Goal: Check status: Check status

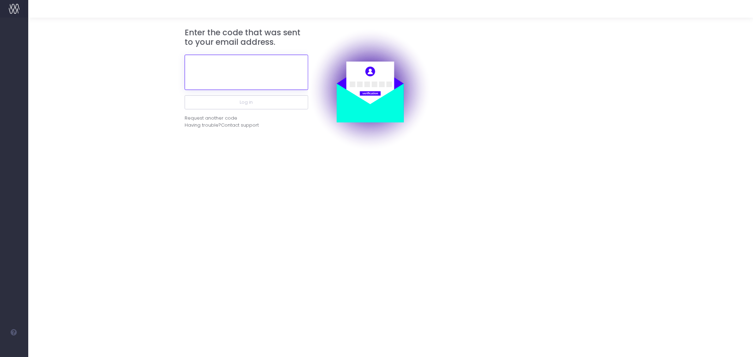
click at [260, 75] on input "text" at bounding box center [246, 72] width 123 height 35
paste input "980739"
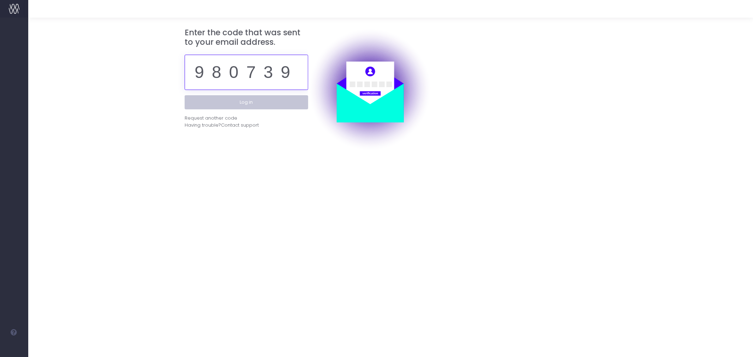
type input "980739"
click at [268, 99] on button "Log in" at bounding box center [246, 102] width 123 height 14
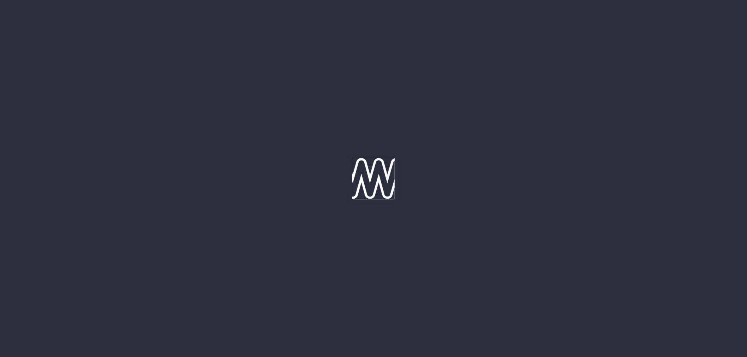
type input "[DATE]"
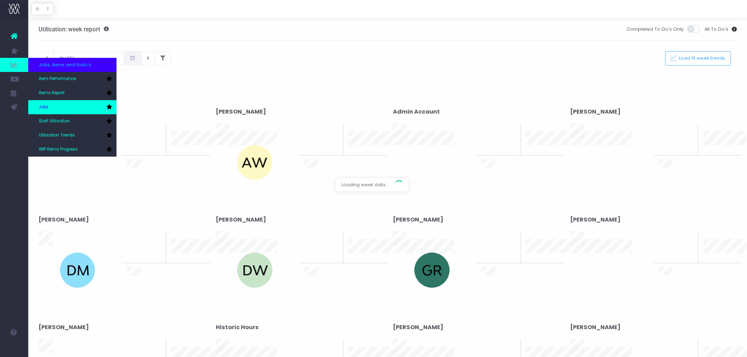
drag, startPoint x: 65, startPoint y: 119, endPoint x: 98, endPoint y: 114, distance: 32.8
click at [65, 118] on span "Staff Utilisation" at bounding box center [54, 121] width 31 height 6
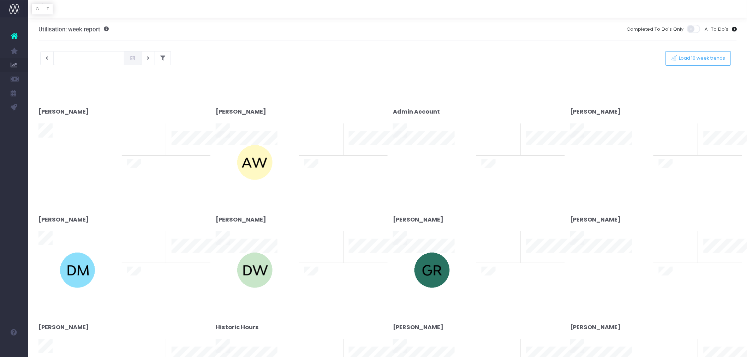
type input "[DATE]"
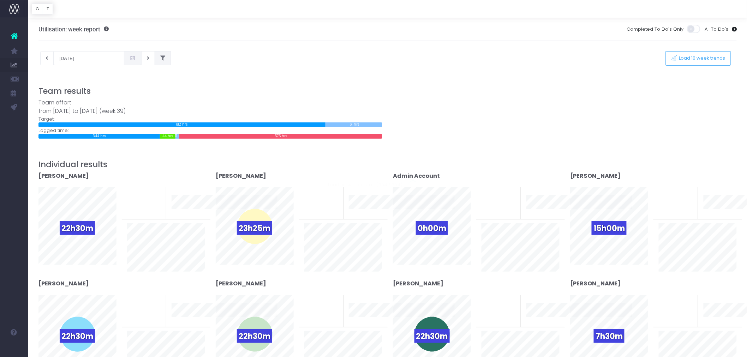
click at [161, 58] on icon at bounding box center [162, 58] width 5 height 0
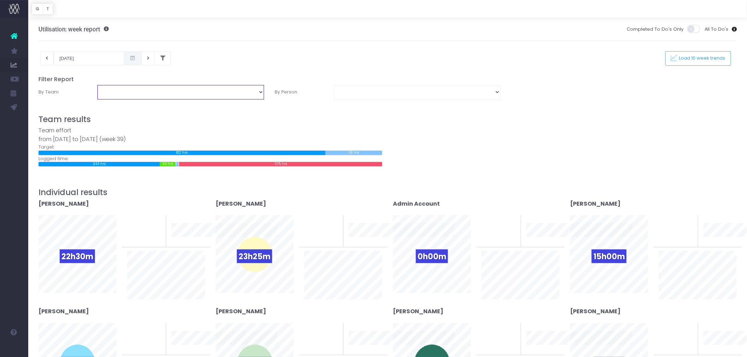
click at [136, 90] on select "Assessment Energy Management SCS Zero Carbon" at bounding box center [180, 92] width 167 height 14
select select "Energy"
click at [97, 85] on select "Assessment Energy Management SCS Zero Carbon" at bounding box center [180, 92] width 167 height 14
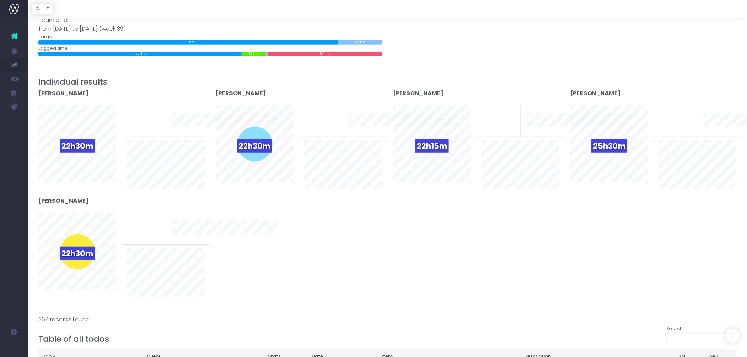
scroll to position [117, 0]
